Goal: Task Accomplishment & Management: Understand process/instructions

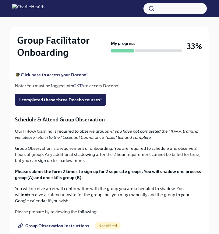
scroll to position [286, 0]
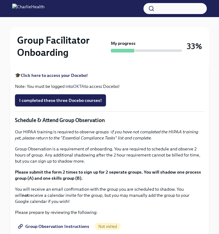
drag, startPoint x: 56, startPoint y: 149, endPoint x: 151, endPoint y: 152, distance: 94.6
click at [151, 10] on p "Feel free to schedule an optional Meet & Greet with your Clinical Onboarding Sp…" at bounding box center [109, 4] width 189 height 12
copy p "Calendly: [URL][DOMAIN_NAME]"
drag, startPoint x: 75, startPoint y: 149, endPoint x: 158, endPoint y: 149, distance: 83.3
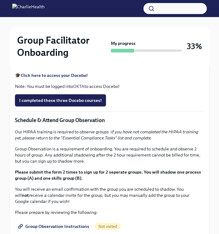
click at [158, 10] on p "Feel free to schedule an optional Meet & Greet with your Clinical Onboarding Sp…" at bounding box center [109, 4] width 189 height 12
copy p "[URL][DOMAIN_NAME]"
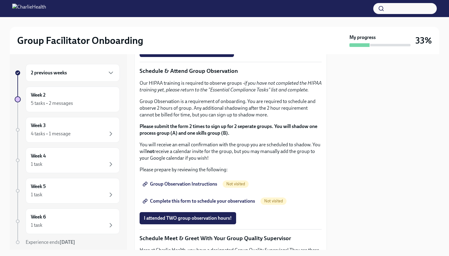
scroll to position [309, 0]
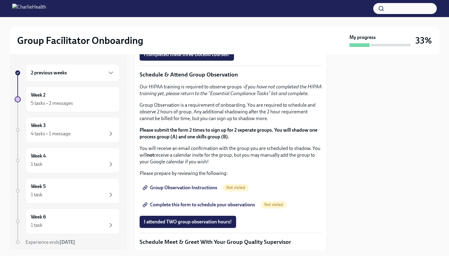
click at [179, 7] on li "How To Be A Successful Group Facilitator" at bounding box center [237, 3] width 170 height 7
click at [185, 7] on li "How To Be A Successful Group Facilitator" at bounding box center [237, 3] width 170 height 7
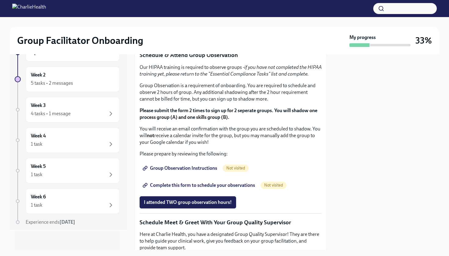
scroll to position [327, 0]
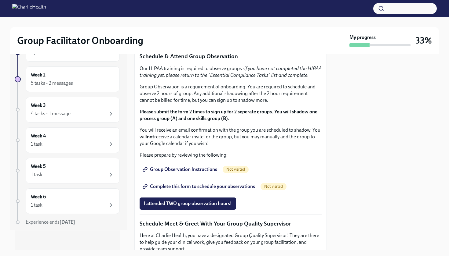
click at [219, 1] on div at bounding box center [224, 8] width 449 height 17
click at [170, 39] on span "I completed these three Docebo courses!" at bounding box center [187, 36] width 86 height 6
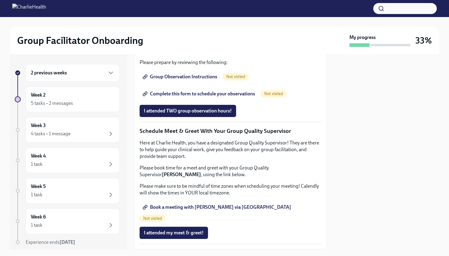
scroll to position [469, 0]
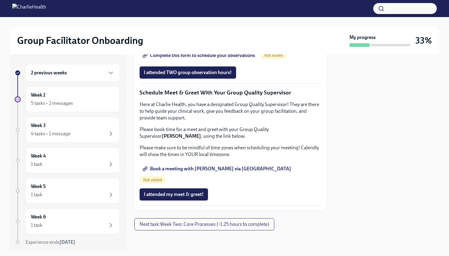
click at [171, 42] on span "Group Observation Instructions" at bounding box center [180, 38] width 73 height 6
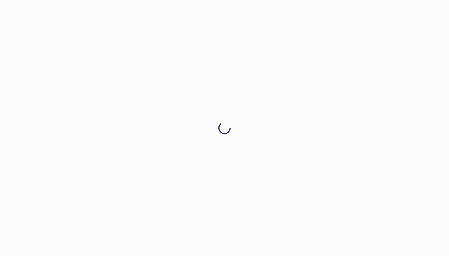
click at [219, 79] on div at bounding box center [224, 128] width 449 height 256
